Goal: Obtain resource: Obtain resource

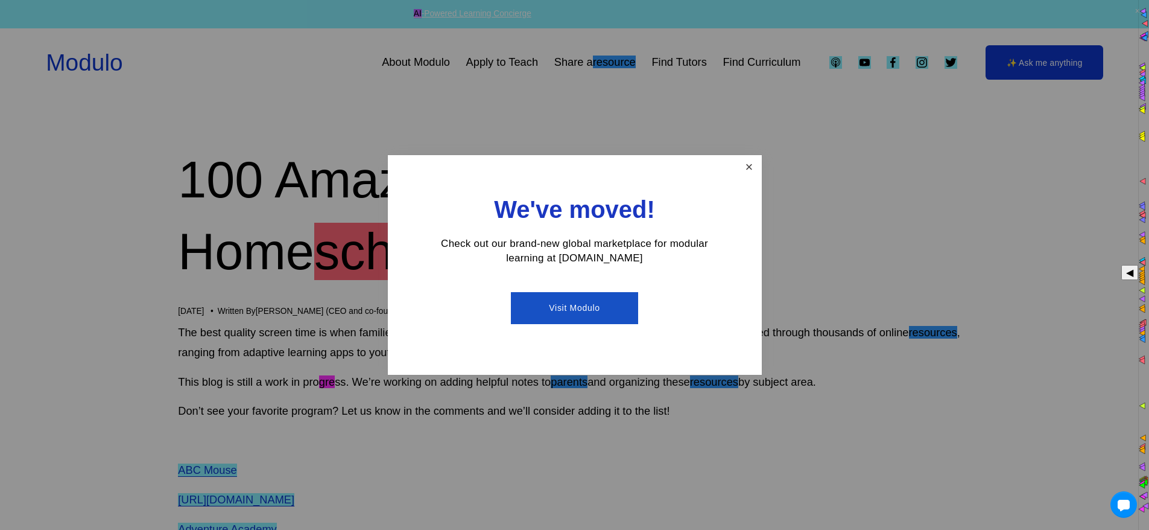
click at [749, 165] on link "Close" at bounding box center [749, 167] width 21 height 21
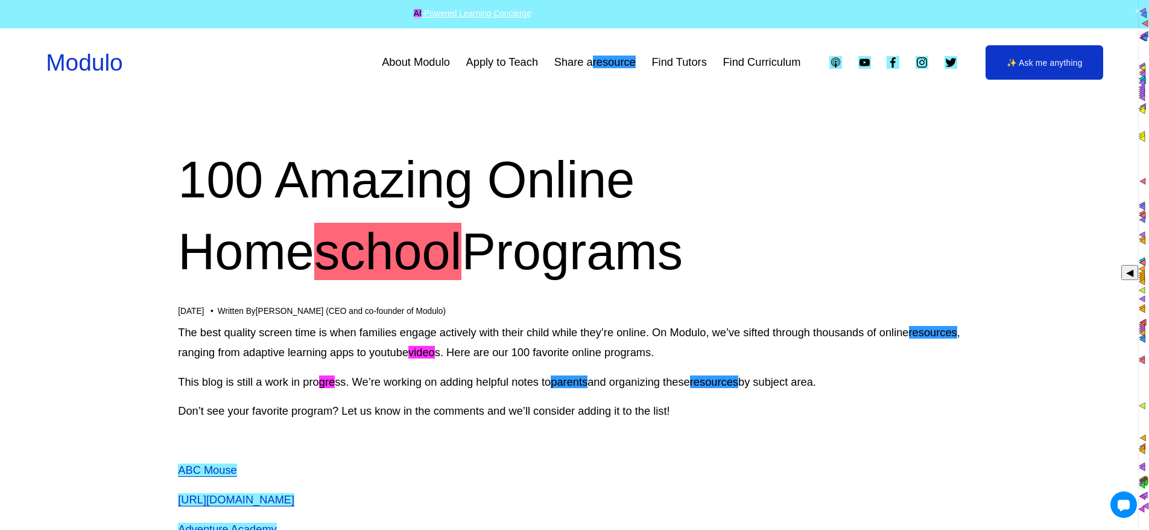
drag, startPoint x: 592, startPoint y: 63, endPoint x: 631, endPoint y: 69, distance: 39.1
click at [631, 68] on multi-find-1-extension "resource" at bounding box center [614, 62] width 43 height 13
